Goal: Answer question/provide support: Share knowledge or assist other users

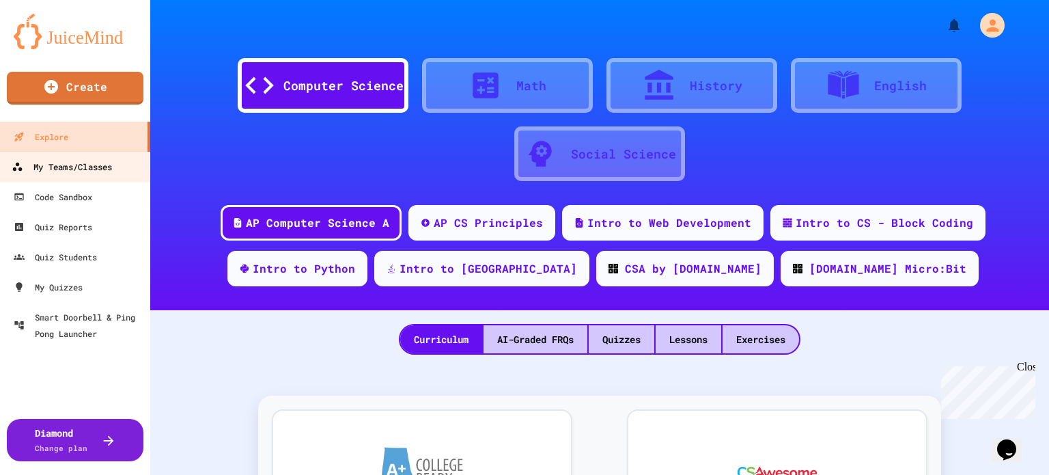
click at [66, 158] on link "My Teams/Classes" at bounding box center [75, 166] width 155 height 31
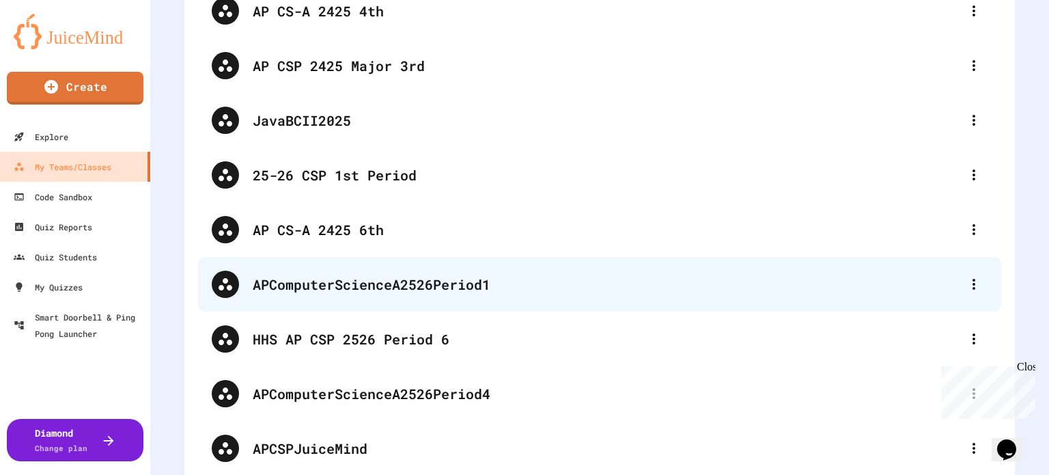
scroll to position [137, 0]
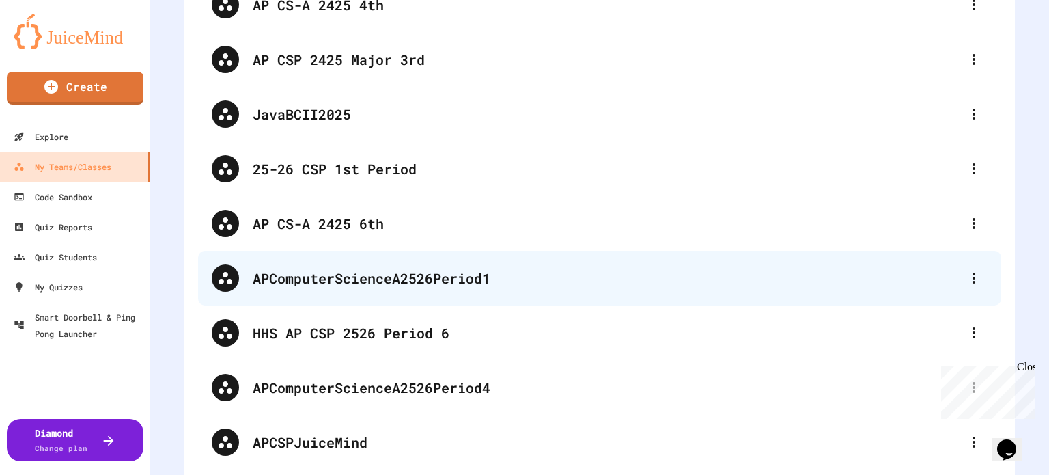
click at [525, 291] on div "APComputerScienceA2526Period1" at bounding box center [599, 278] width 803 height 55
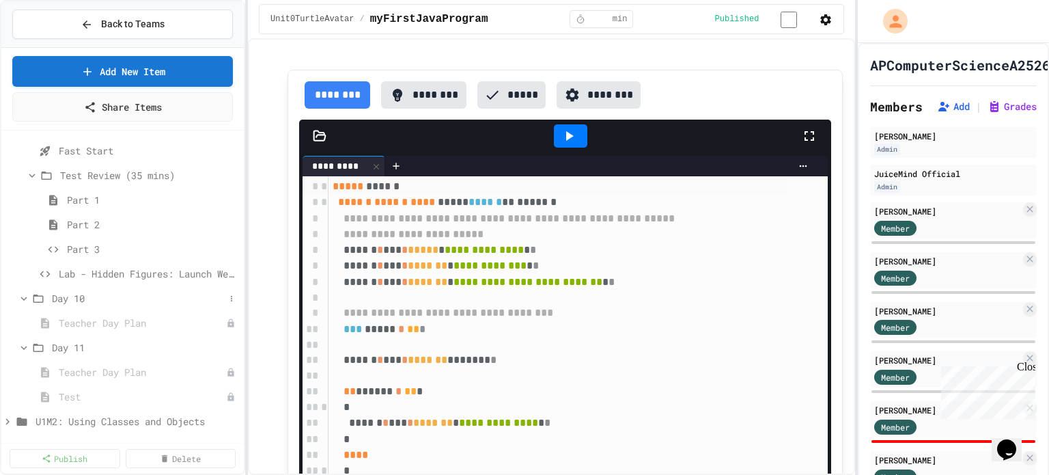
scroll to position [273, 0]
click at [96, 268] on span "Lab - Hidden Figures: Launch Weight Calculator" at bounding box center [142, 271] width 166 height 14
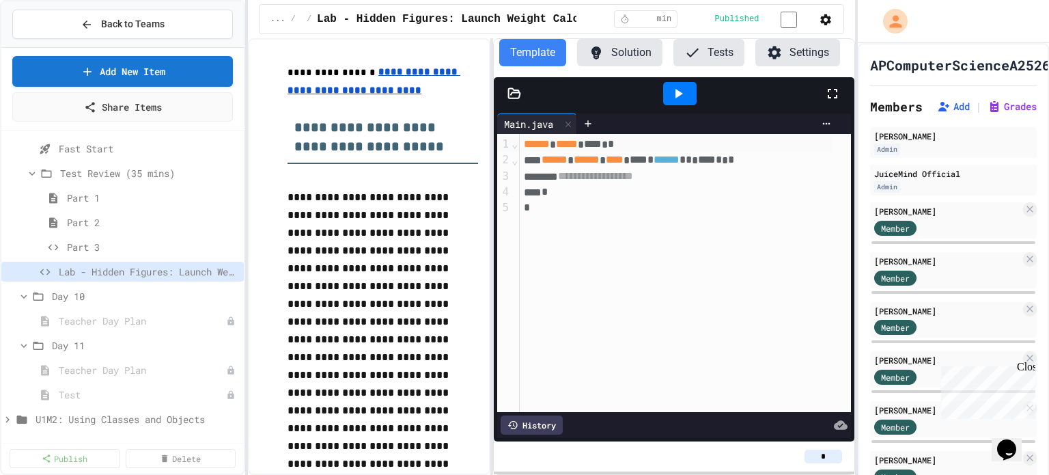
click at [806, 46] on button "Settings" at bounding box center [798, 52] width 85 height 27
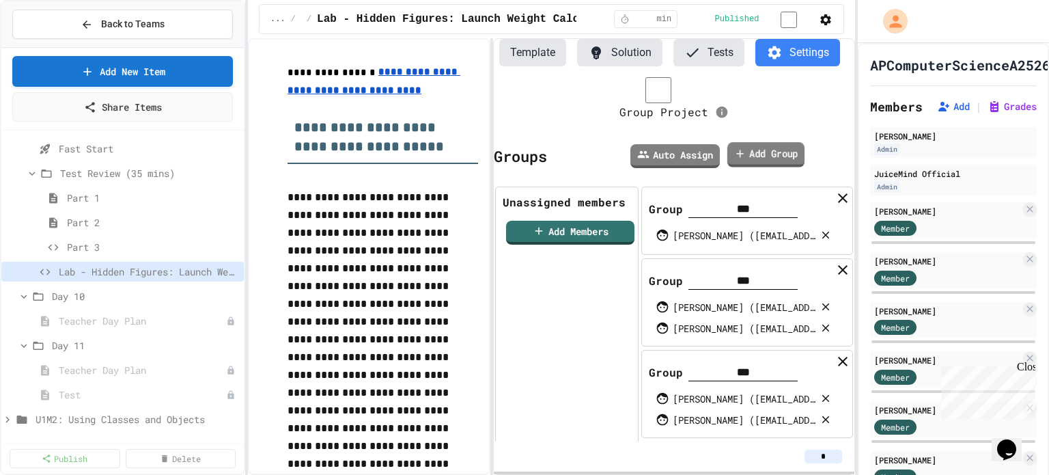
click at [773, 155] on link "Add Group" at bounding box center [766, 154] width 77 height 25
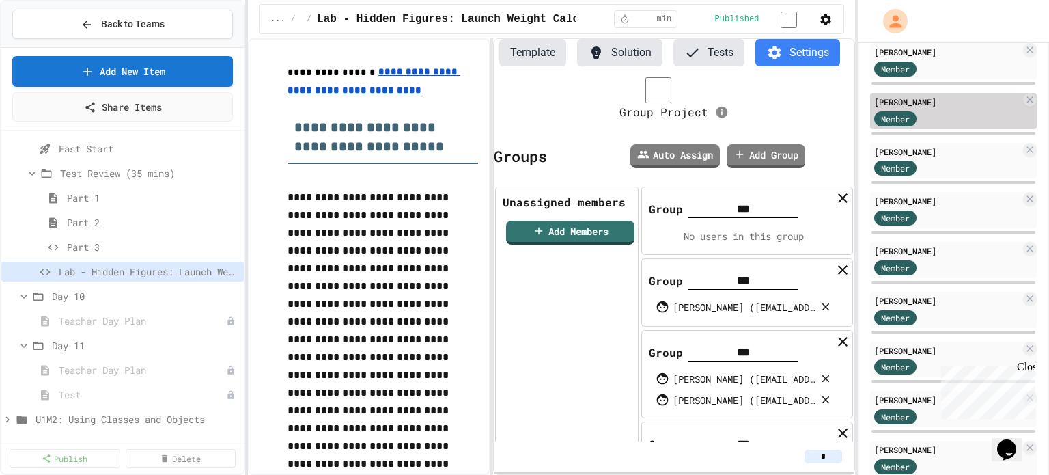
scroll to position [314, 0]
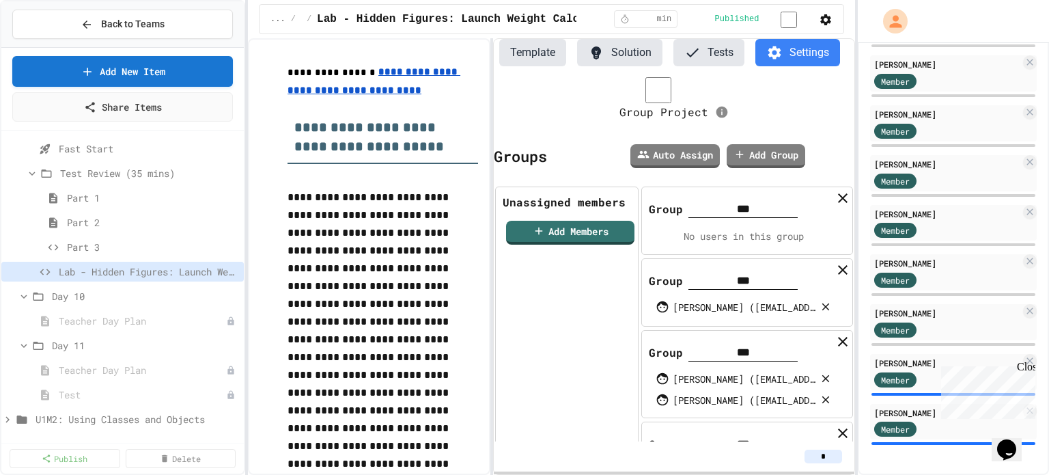
drag, startPoint x: 850, startPoint y: 452, endPoint x: 842, endPoint y: 361, distance: 91.8
click at [842, 361] on div "Template Solution Tests Settings Group Project Groups Auto Assign Add Group Una…" at bounding box center [674, 256] width 361 height 435
drag, startPoint x: 700, startPoint y: 279, endPoint x: 701, endPoint y: 247, distance: 32.1
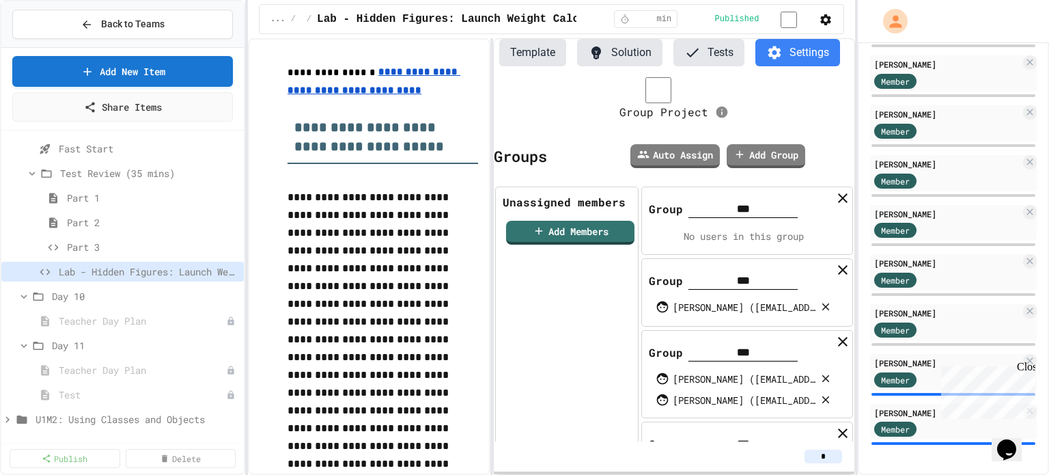
click at [697, 426] on div "Group *** [PERSON_NAME] ([EMAIL_ADDRESS][DOMAIN_NAME]) [PERSON_NAME] ([EMAIL_AD…" at bounding box center [747, 465] width 212 height 88
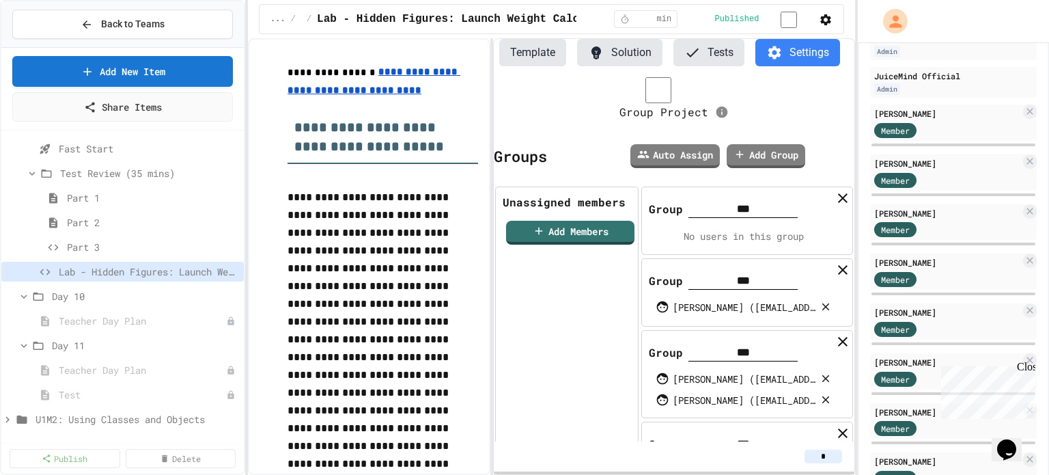
scroll to position [0, 0]
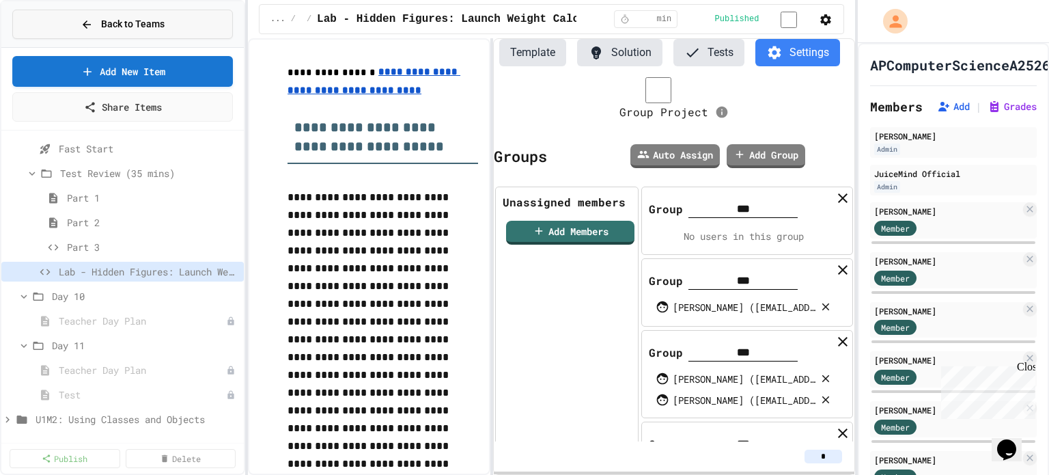
click at [74, 18] on button "Back to Teams" at bounding box center [122, 24] width 221 height 29
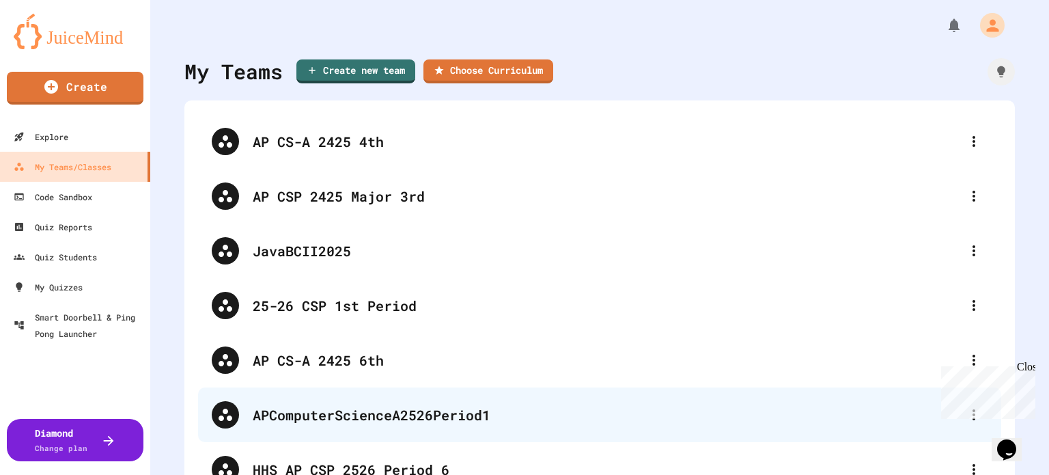
click at [416, 409] on div "APComputerScienceA2526Period1" at bounding box center [607, 414] width 708 height 20
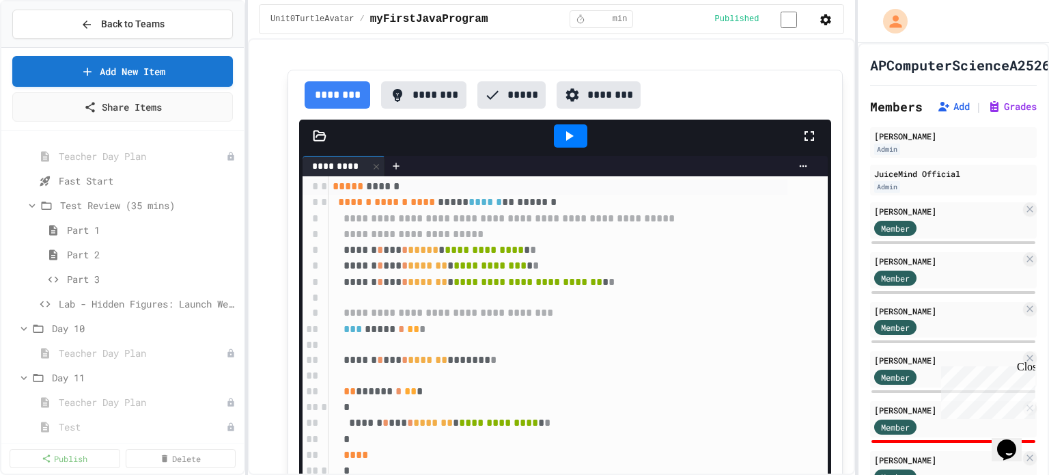
scroll to position [273, 0]
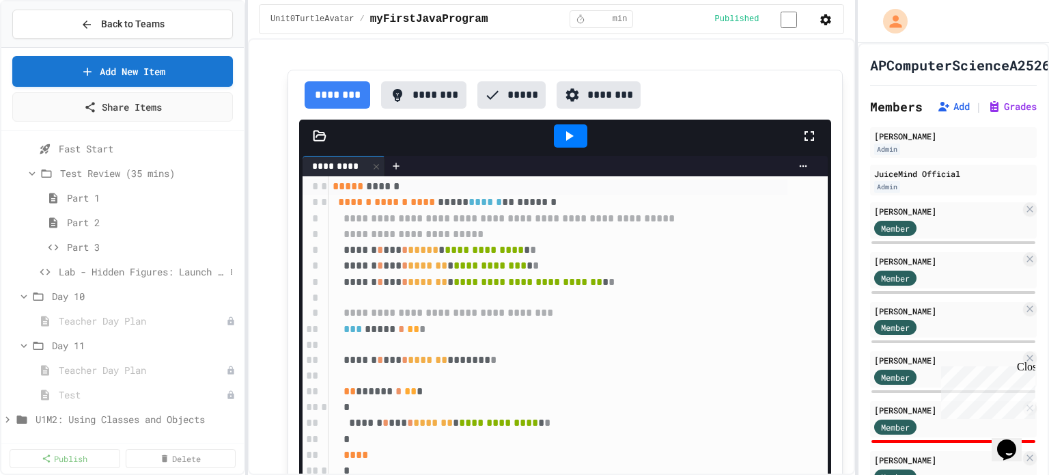
click at [120, 275] on span "Lab - Hidden Figures: Launch Weight Calculator" at bounding box center [142, 271] width 166 height 14
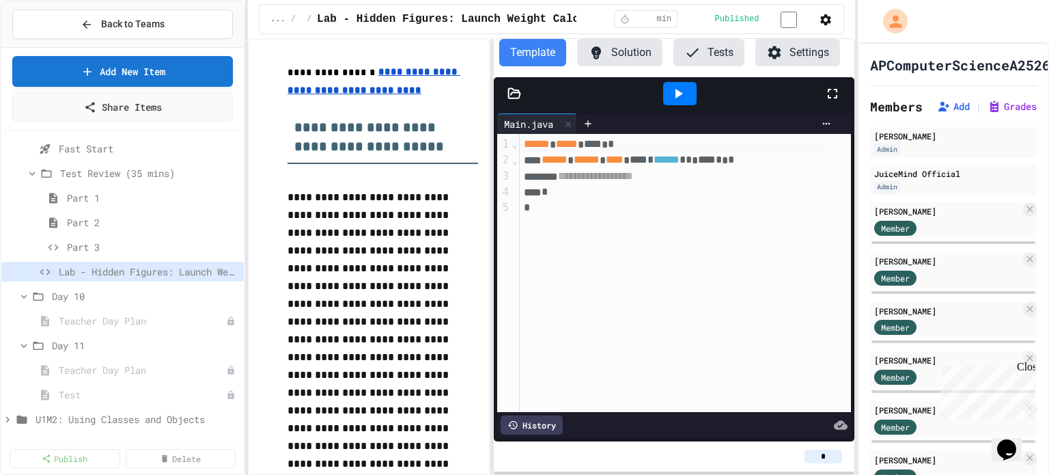
click at [791, 51] on button "Settings" at bounding box center [798, 52] width 85 height 27
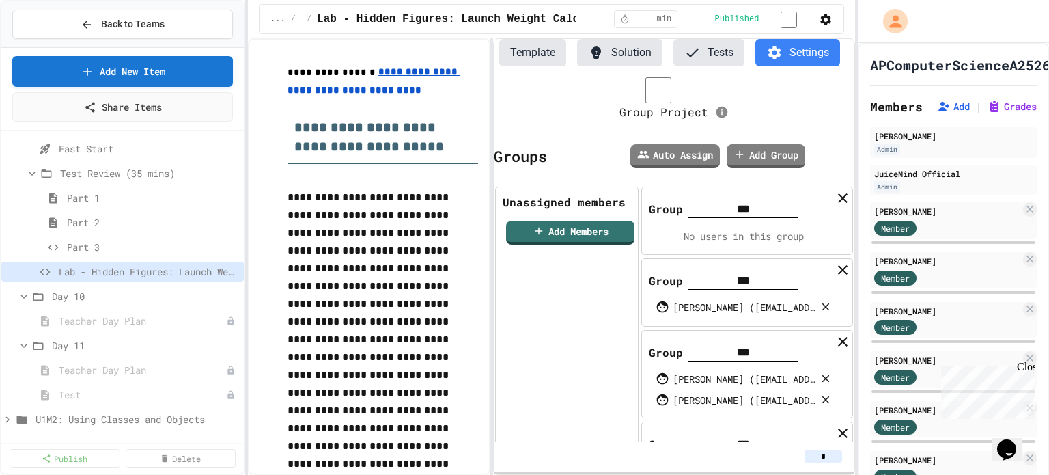
click at [1016, 441] on icon "Chat widget" at bounding box center [1006, 449] width 19 height 20
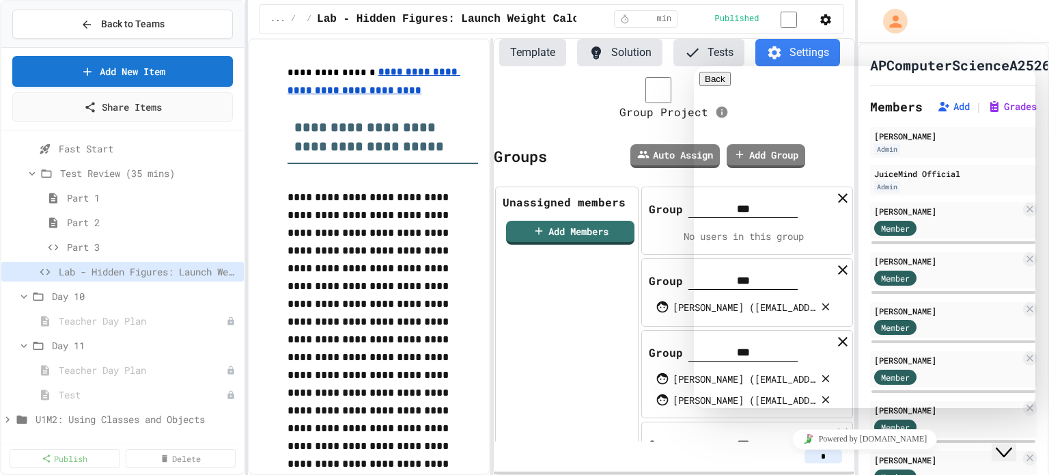
click at [694, 66] on div "Rate this chat Upload File Insert emoji" at bounding box center [694, 66] width 0 height 0
click at [694, 66] on textarea at bounding box center [694, 66] width 0 height 0
type textarea "**********"
paste textarea "**********"
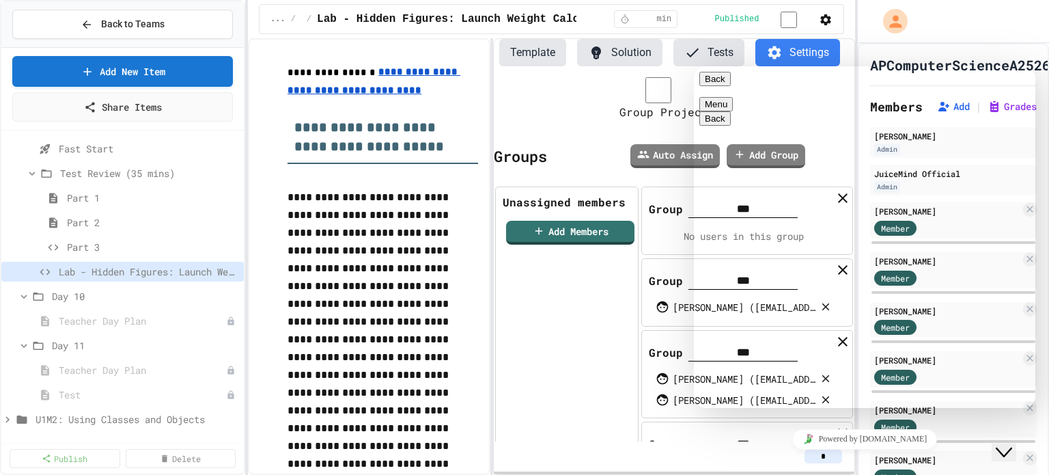
type textarea "**********"
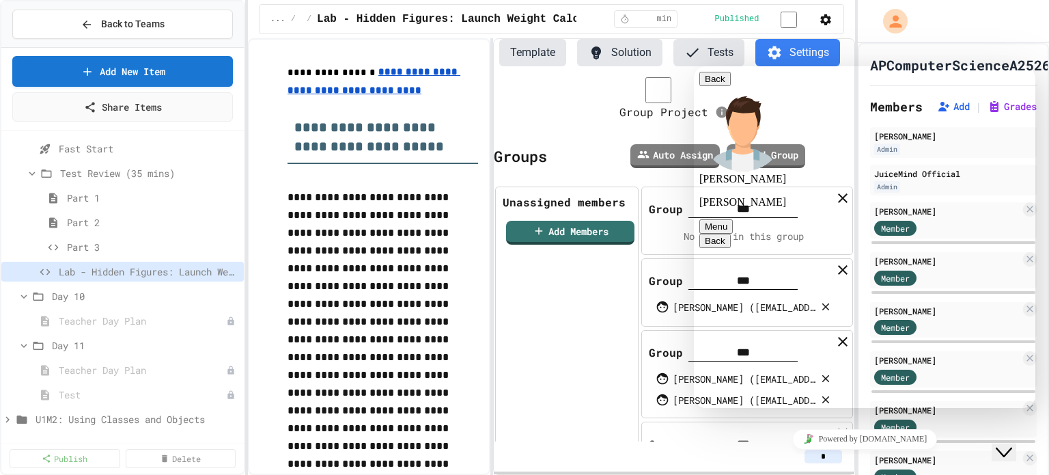
click at [715, 86] on button "Back" at bounding box center [715, 79] width 31 height 14
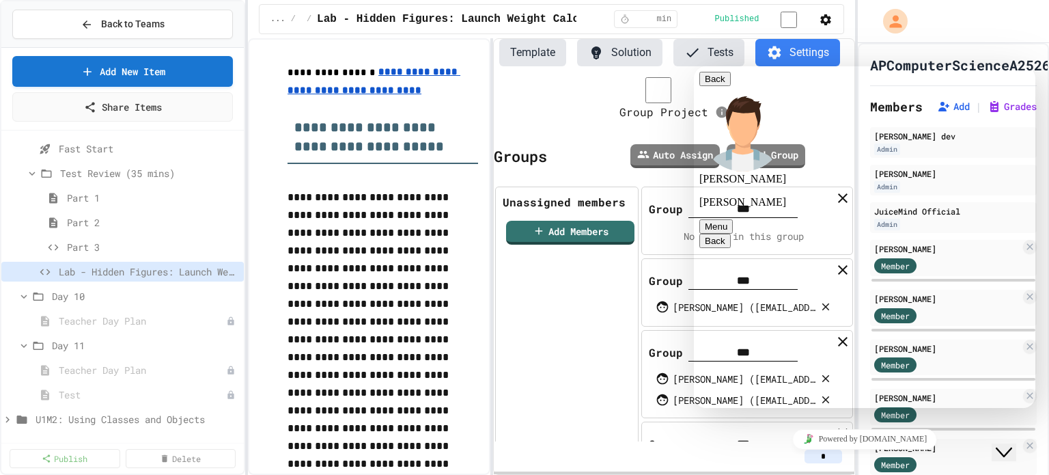
scroll to position [33, 0]
click at [694, 66] on textarea at bounding box center [694, 66] width 0 height 0
type textarea "******"
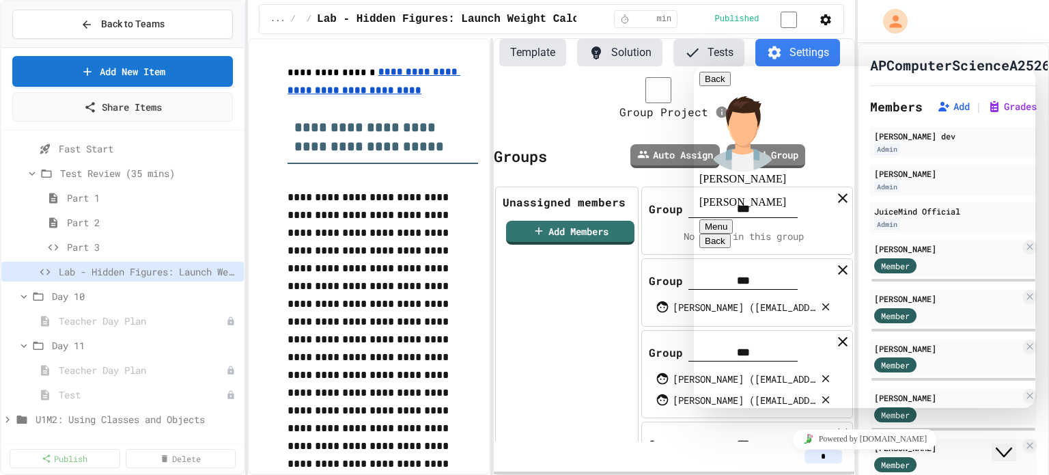
click at [720, 86] on button "Back" at bounding box center [715, 79] width 31 height 14
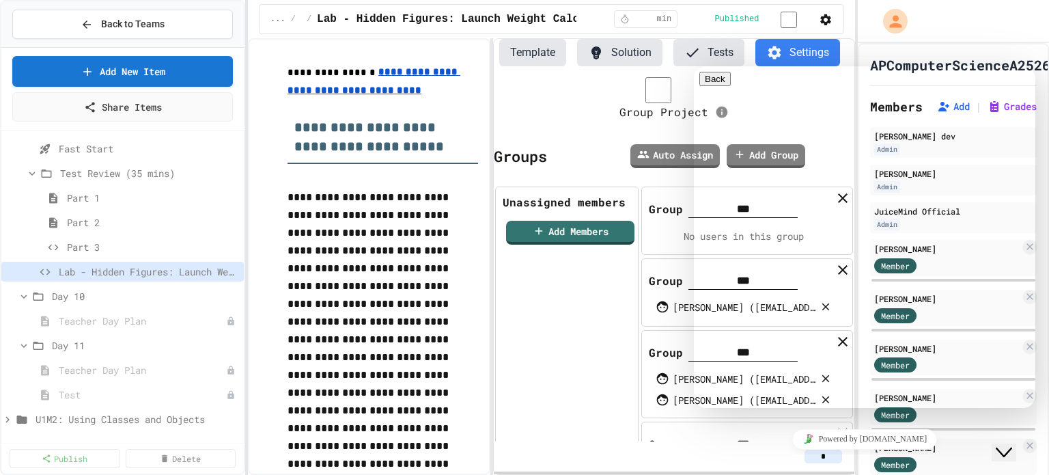
click at [1006, 444] on icon "Close Chat This icon closes the chat window." at bounding box center [1004, 452] width 16 height 16
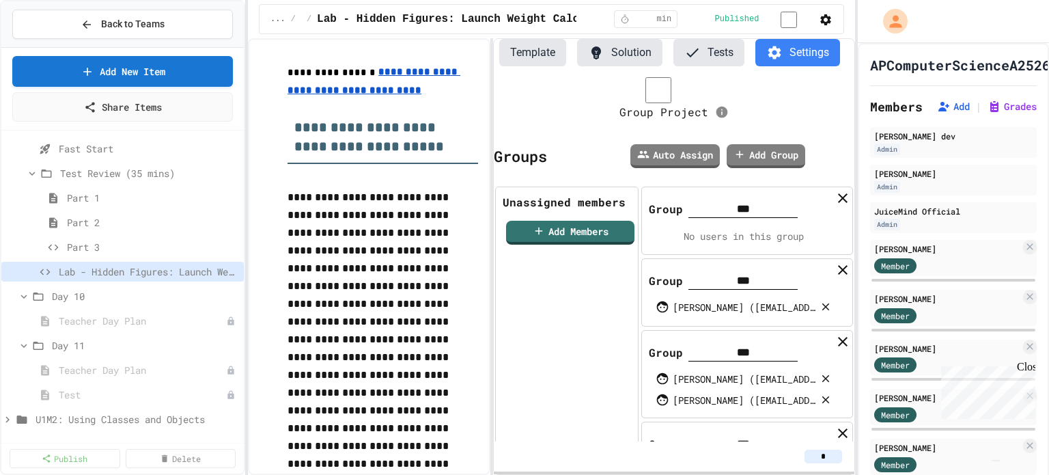
click at [1030, 368] on div "Close" at bounding box center [1025, 369] width 17 height 17
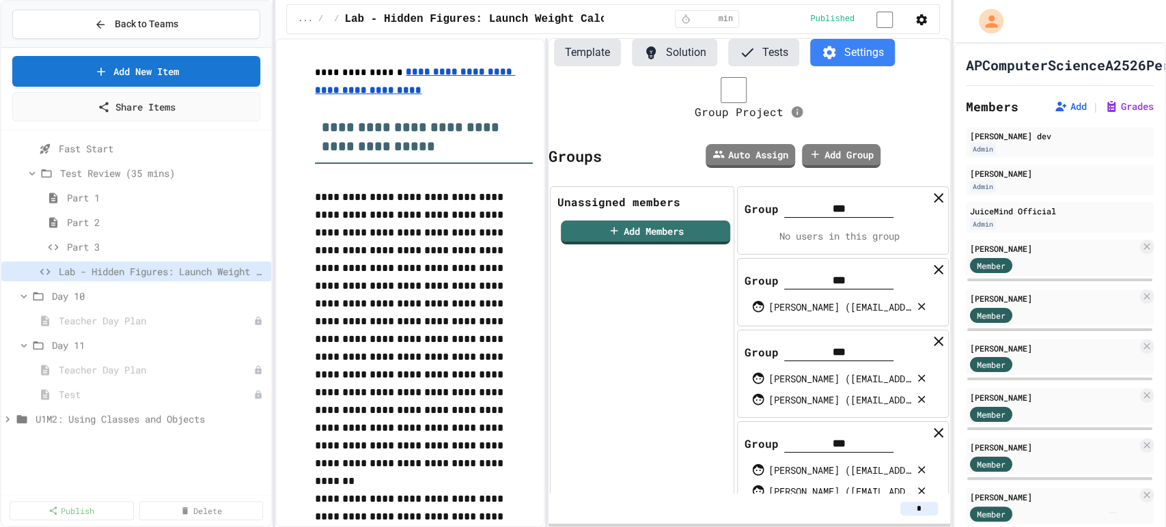
scroll to position [273, 0]
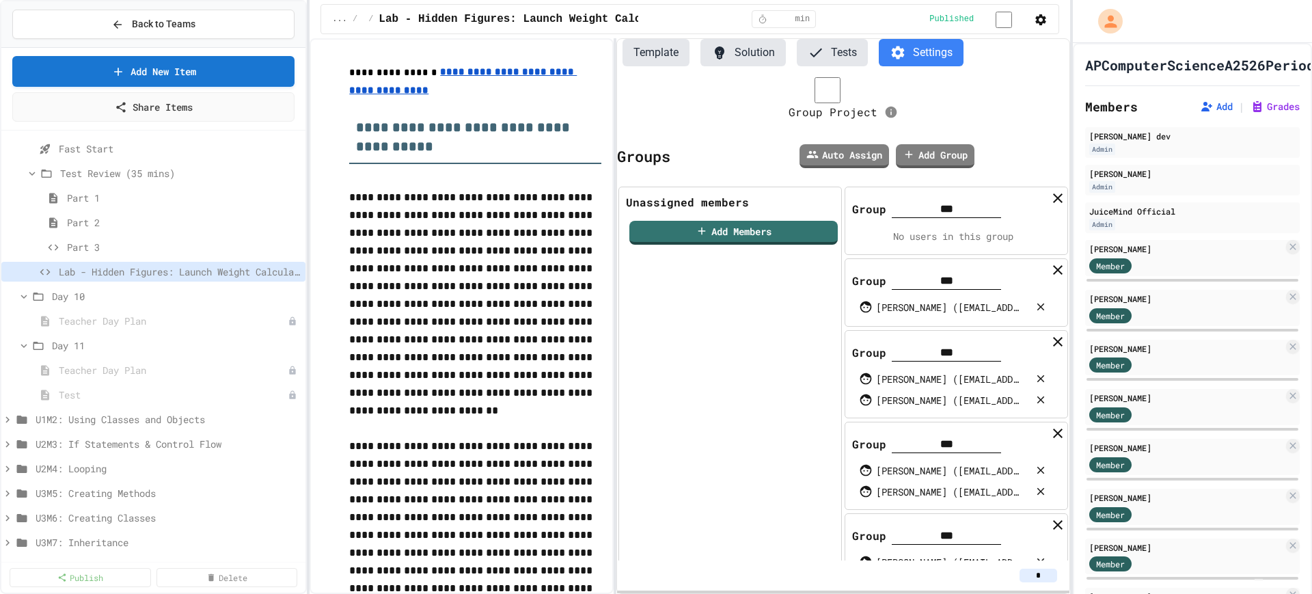
click at [1023, 474] on div "[PERSON_NAME] ([EMAIL_ADDRESS][DOMAIN_NAME])" at bounding box center [953, 470] width 202 height 21
click at [1037, 467] on icon at bounding box center [1041, 471] width 8 height 8
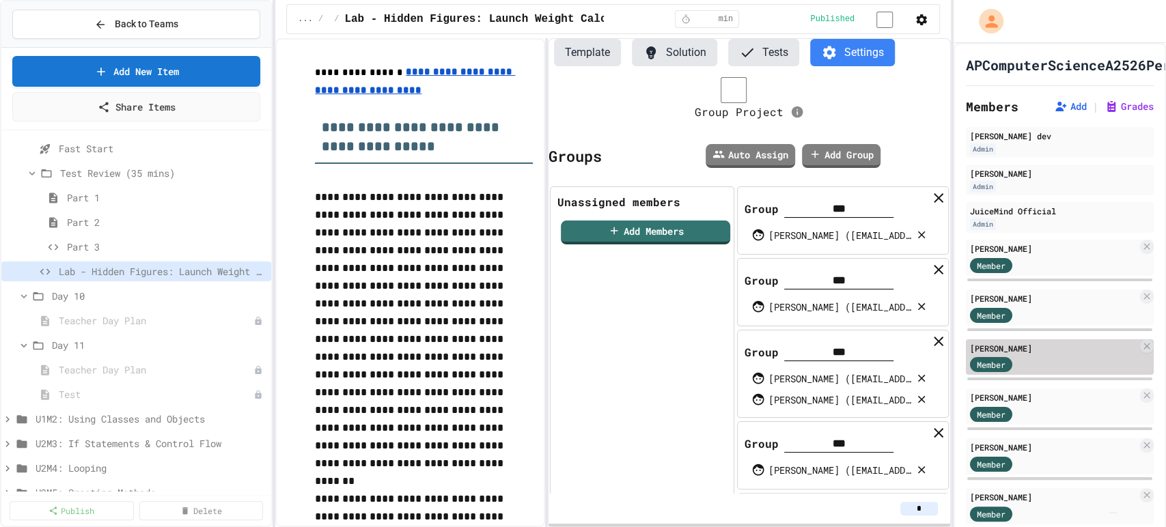
click at [1028, 361] on div "Member" at bounding box center [1004, 364] width 68 height 17
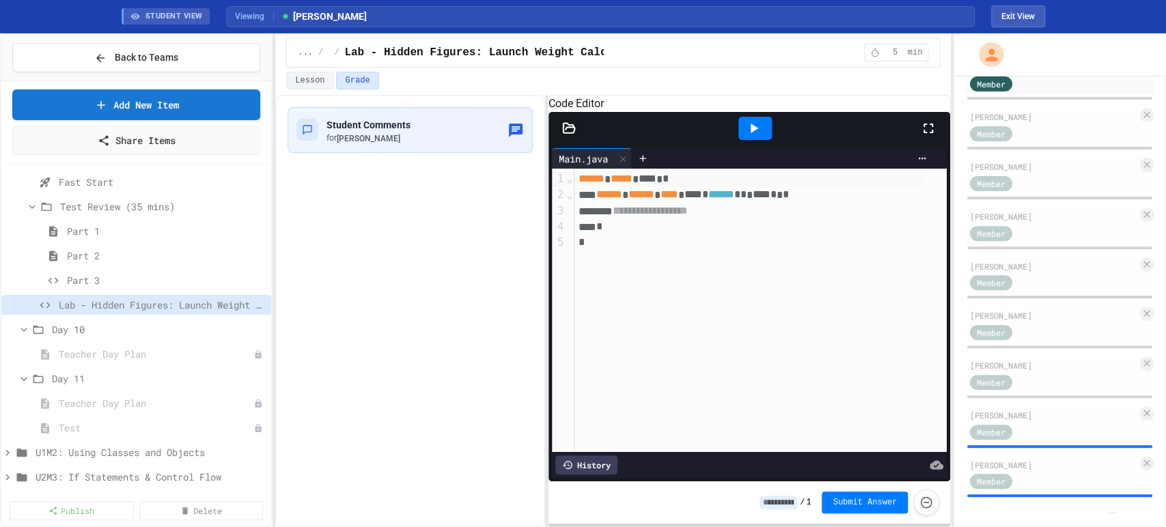
scroll to position [329, 0]
click at [1034, 359] on div "[PERSON_NAME]" at bounding box center [1053, 365] width 167 height 12
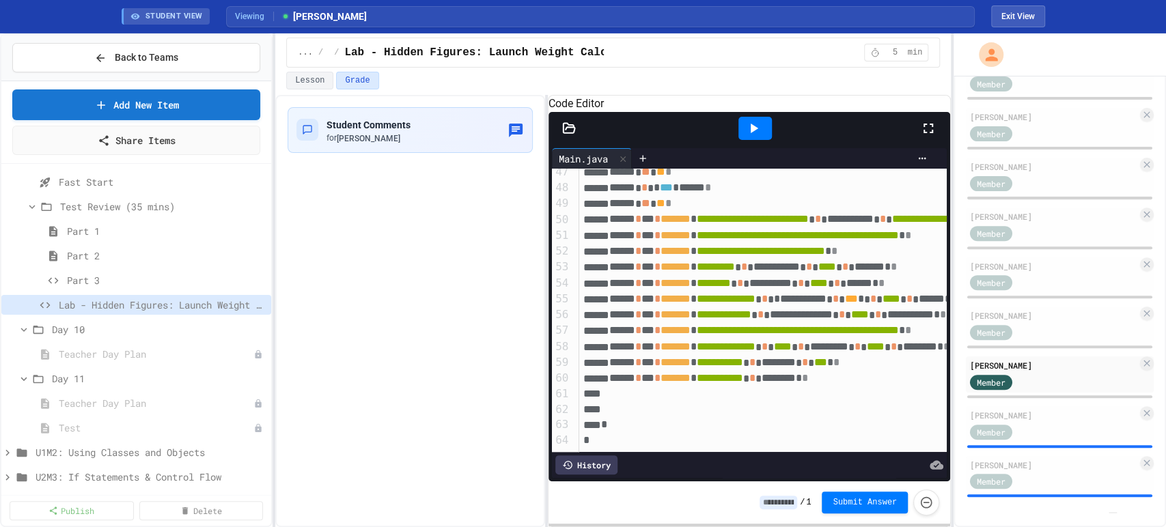
scroll to position [759, 0]
click at [1049, 474] on img "Chat widget" at bounding box center [1113, 513] width 0 height 0
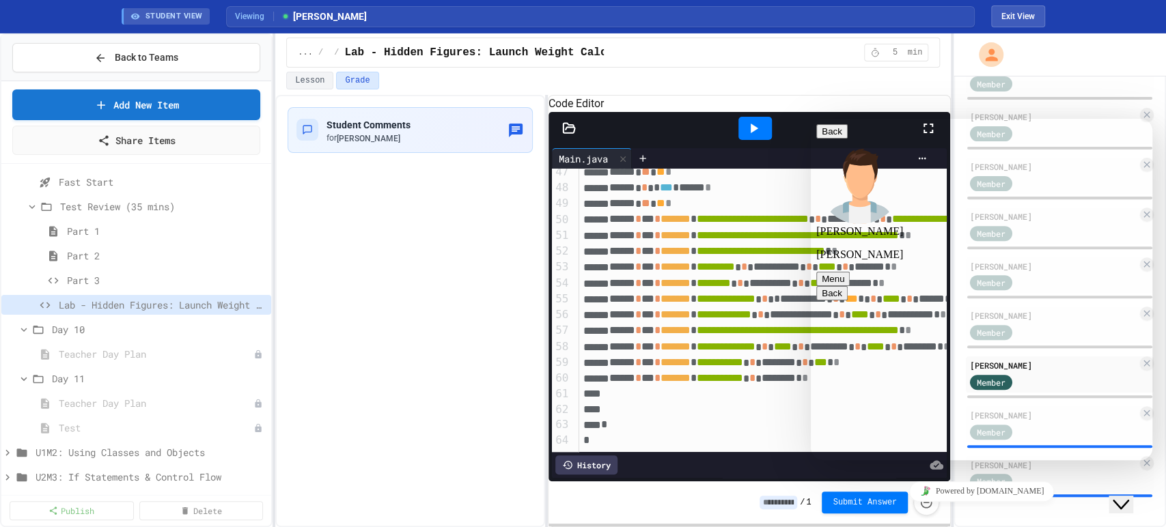
scroll to position [78, 0]
click at [833, 139] on button "Back" at bounding box center [831, 131] width 31 height 14
click at [1049, 474] on button "Close Chat This icon closes the chat window." at bounding box center [1121, 505] width 25 height 18
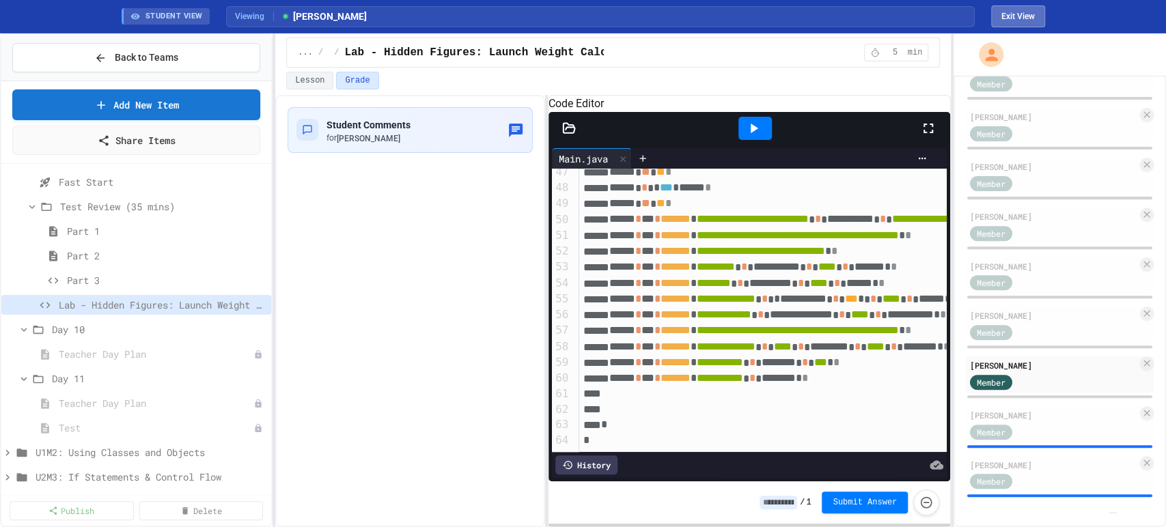
click at [1028, 14] on button "Exit View" at bounding box center [1018, 16] width 54 height 22
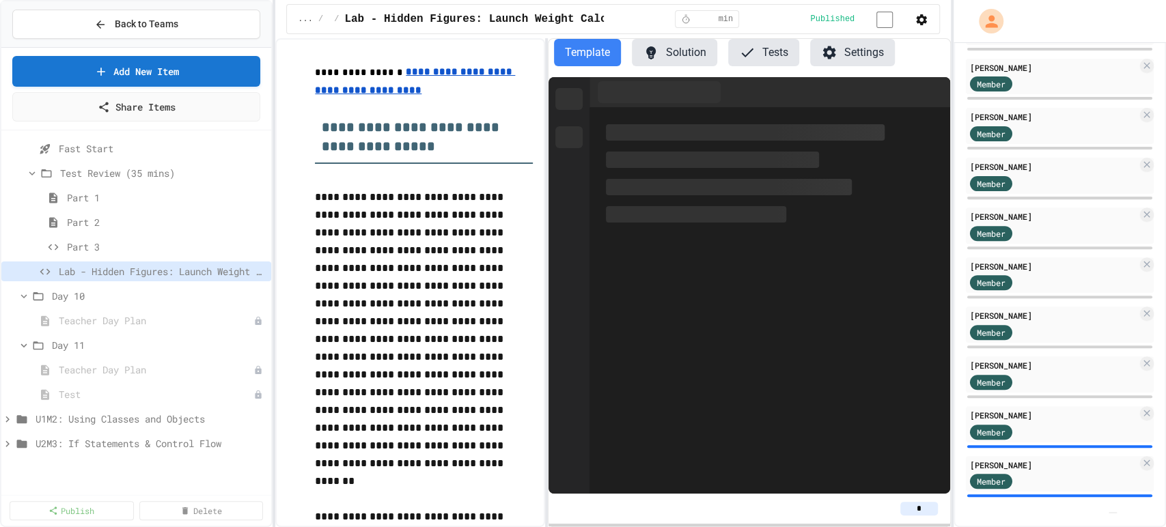
scroll to position [295, 0]
